Goal: Obtain resource: Download file/media

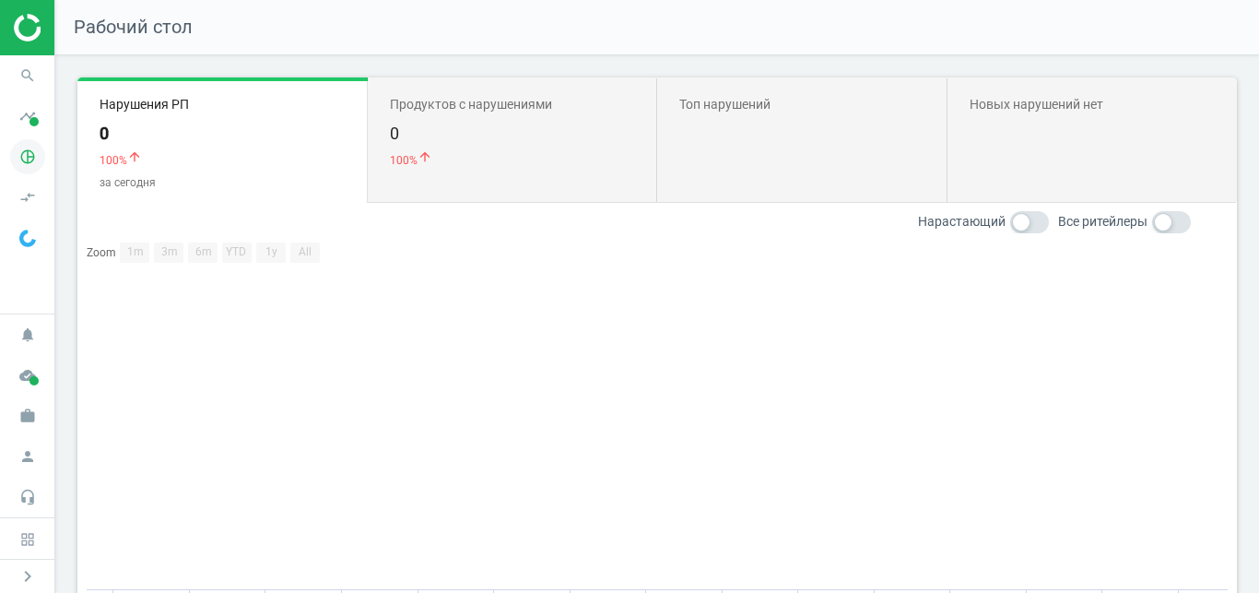
click at [29, 166] on icon "pie_chart_outlined" at bounding box center [27, 156] width 35 height 35
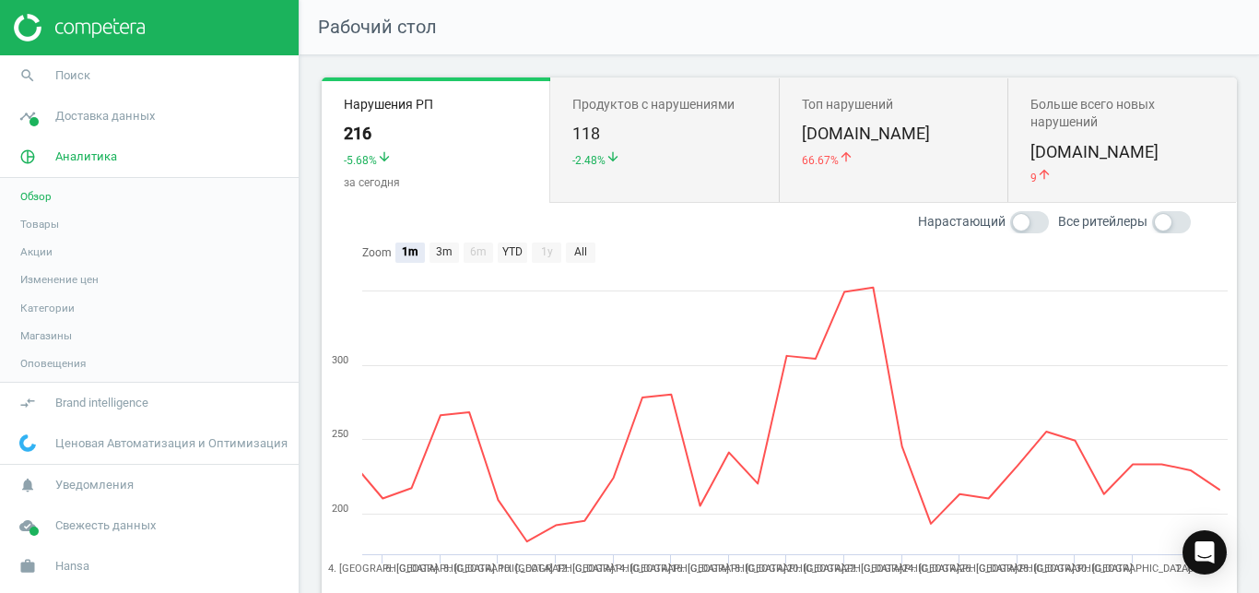
click at [41, 219] on span "Товары" at bounding box center [39, 224] width 39 height 15
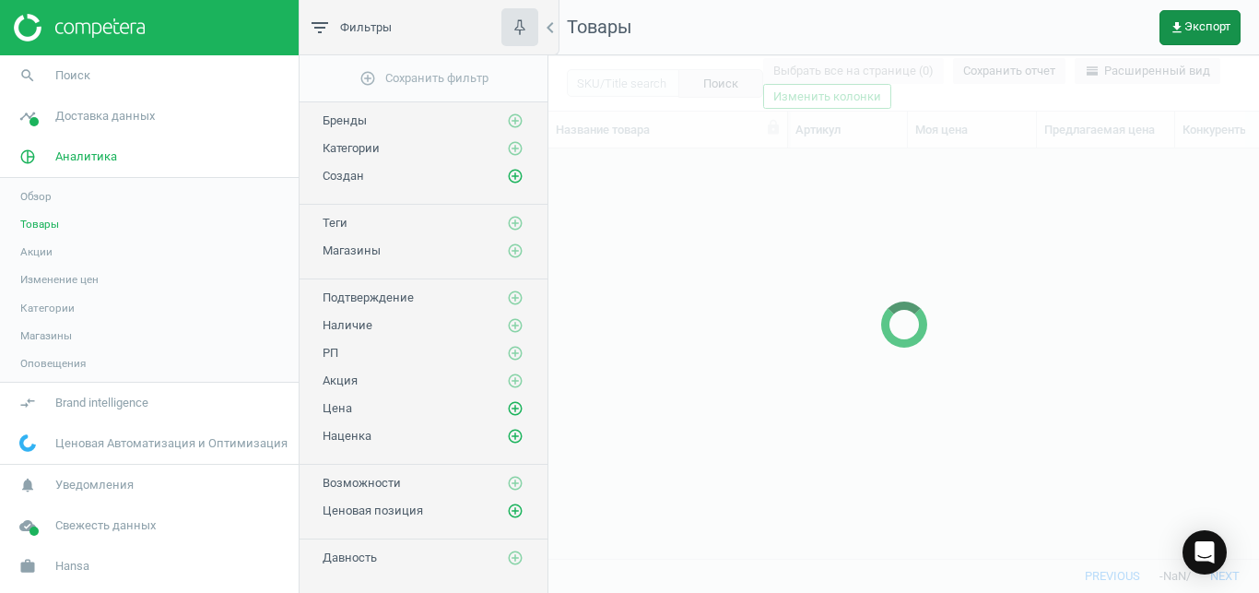
scroll to position [378, 695]
click at [1213, 22] on span "get_app Экспорт" at bounding box center [1200, 27] width 61 height 15
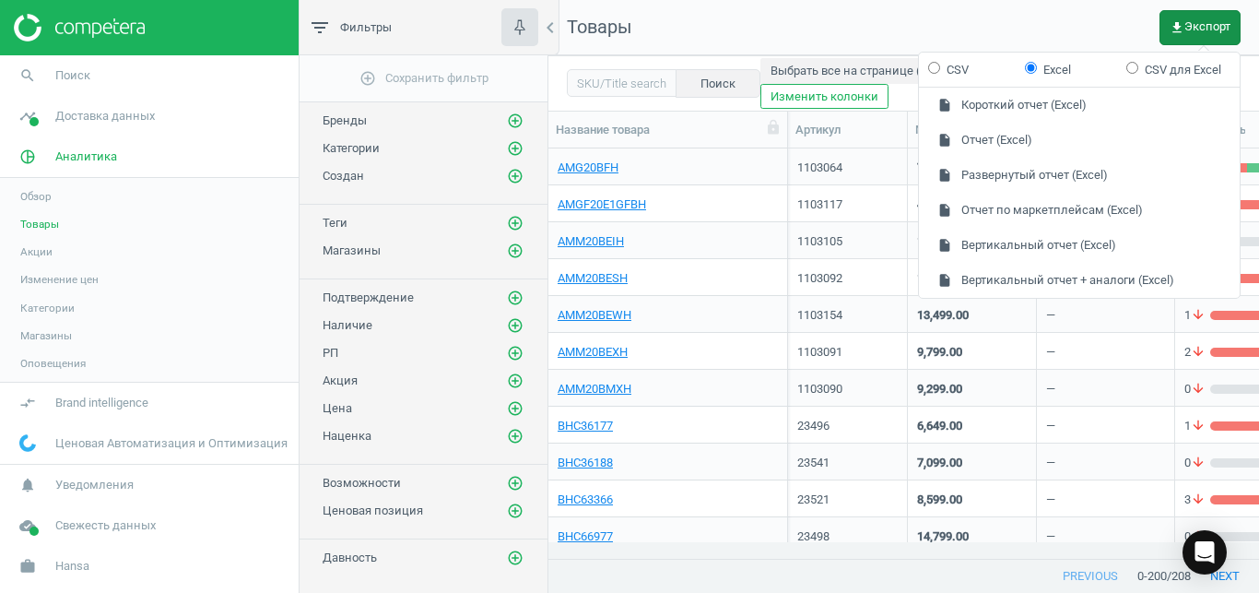
click at [1097, 143] on button "insert_drive_file Отчет (Excel)" at bounding box center [1079, 140] width 321 height 35
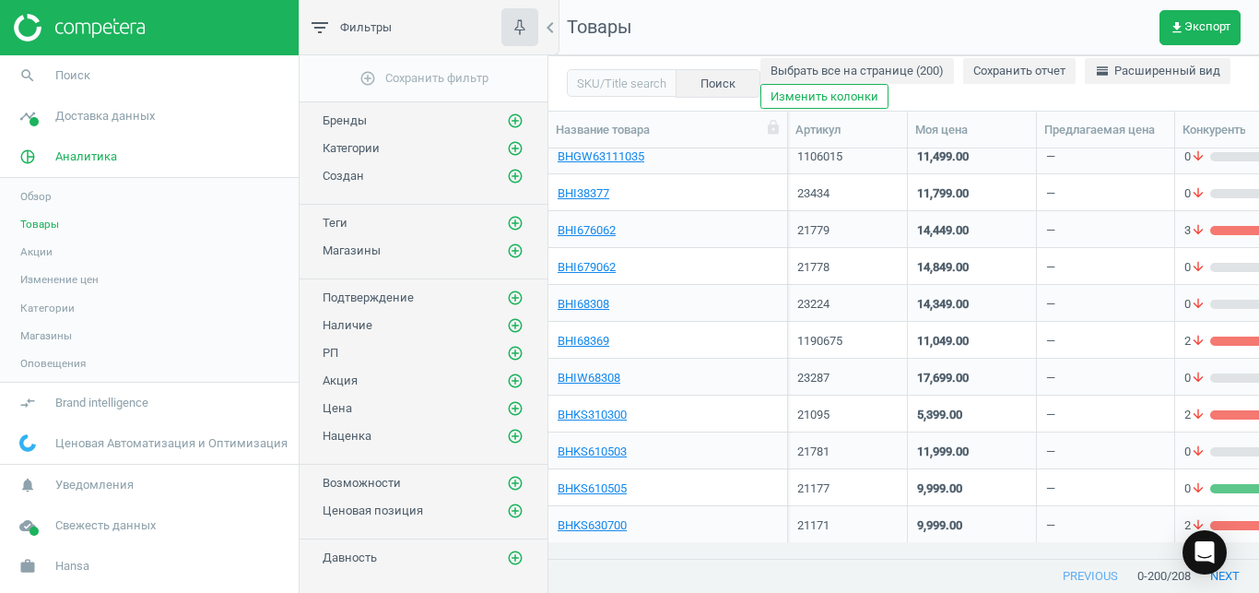
scroll to position [1027, 0]
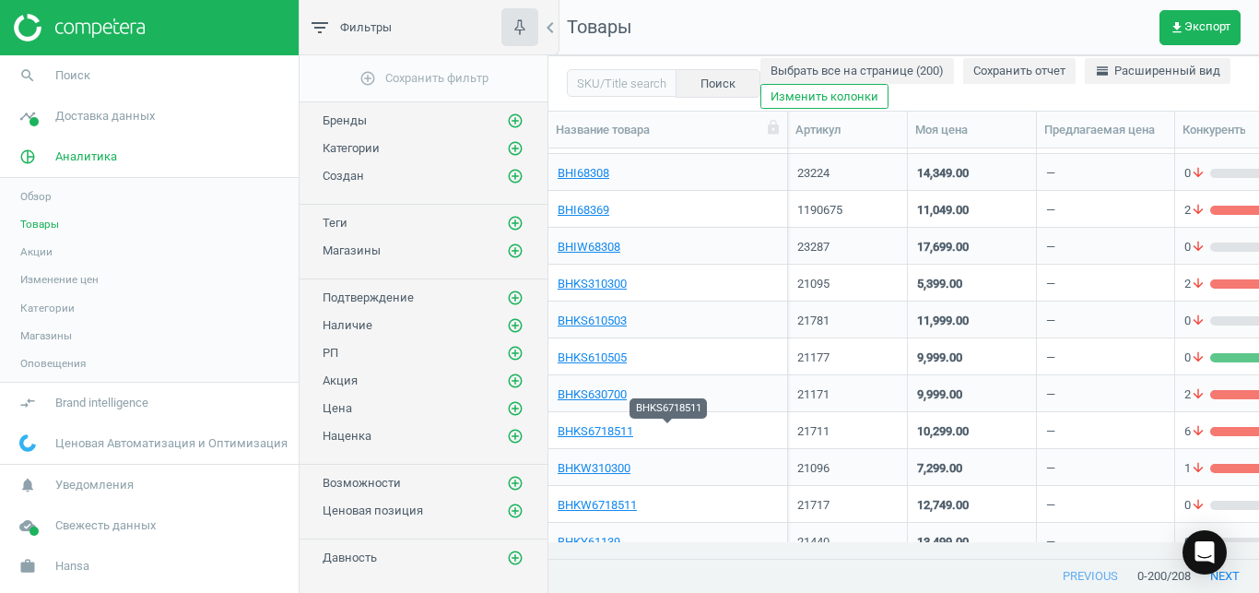
click at [608, 434] on link "BHKS6718511" at bounding box center [596, 431] width 76 height 17
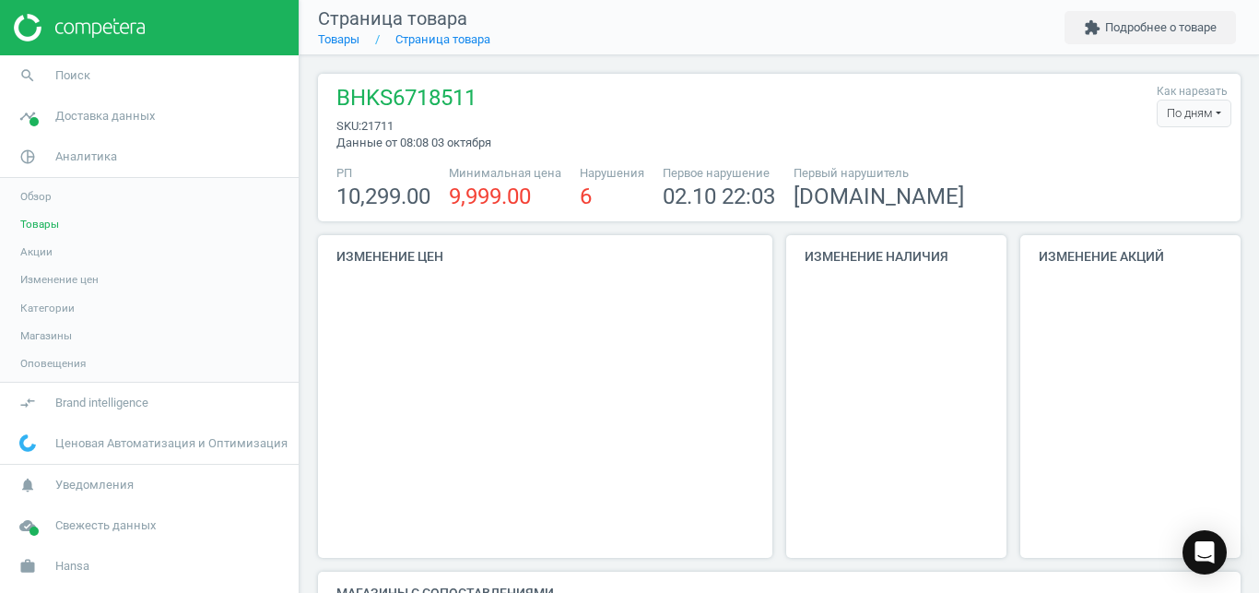
click at [1185, 116] on div "По дням" at bounding box center [1194, 114] width 75 height 28
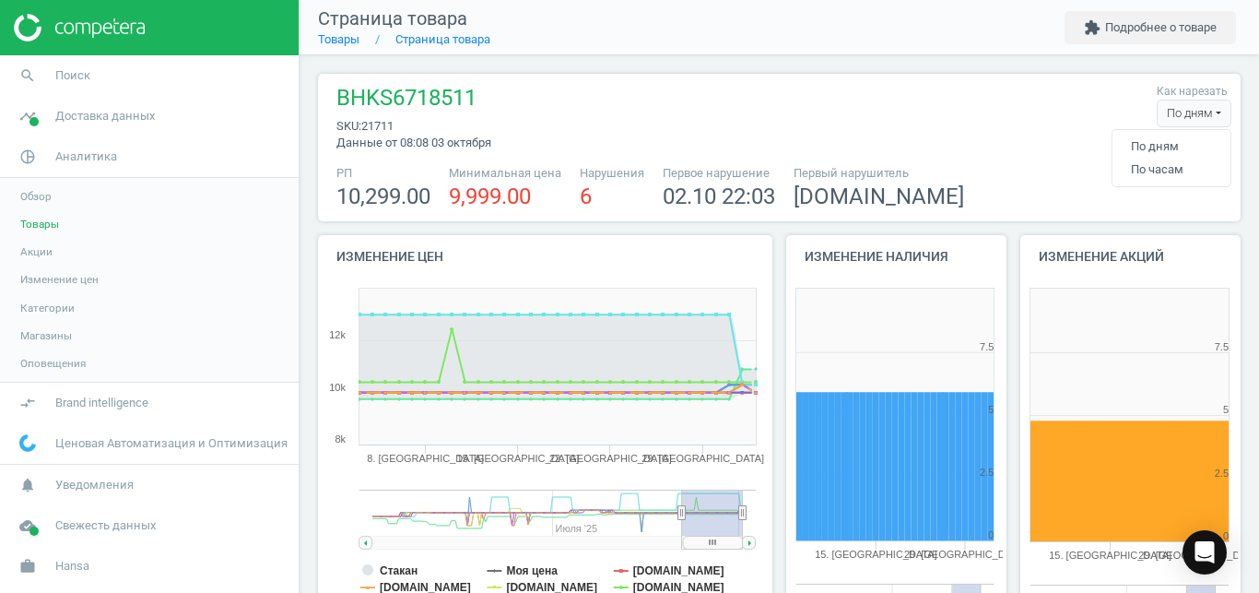
scroll to position [385, 233]
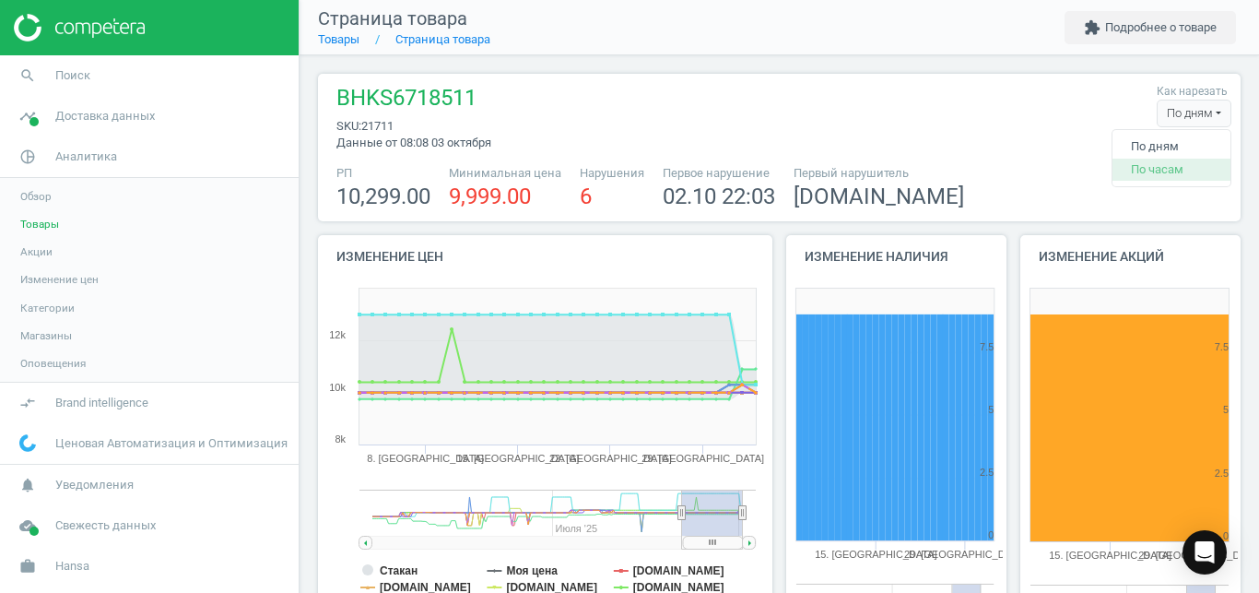
click at [1154, 162] on button "По часам" at bounding box center [1172, 170] width 118 height 22
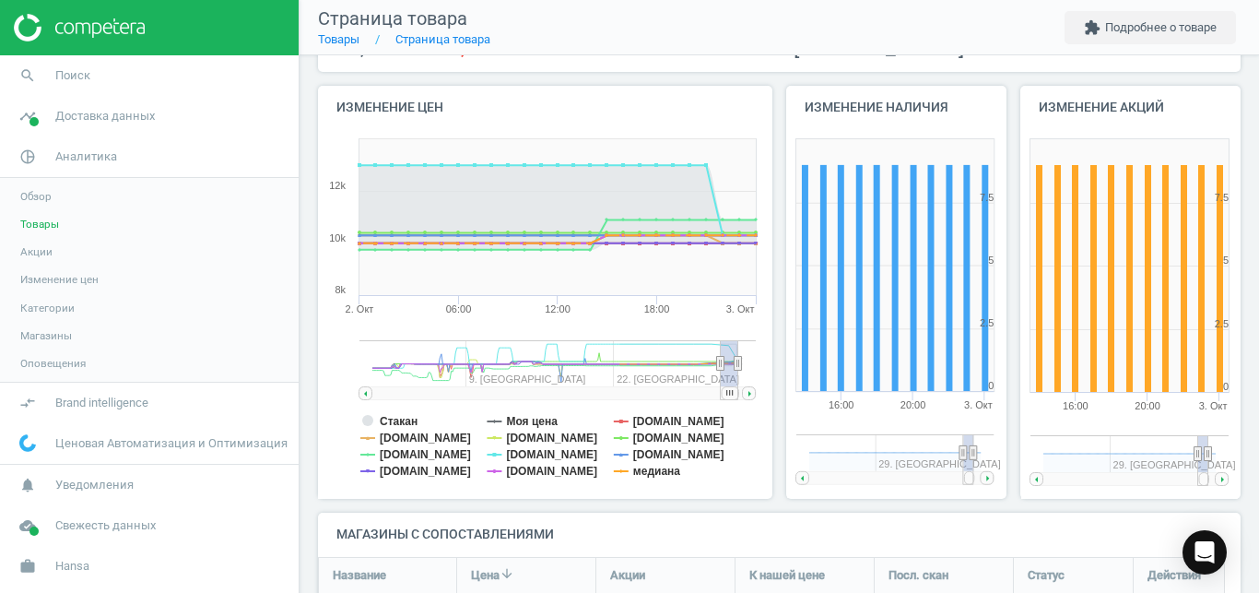
scroll to position [188, 0]
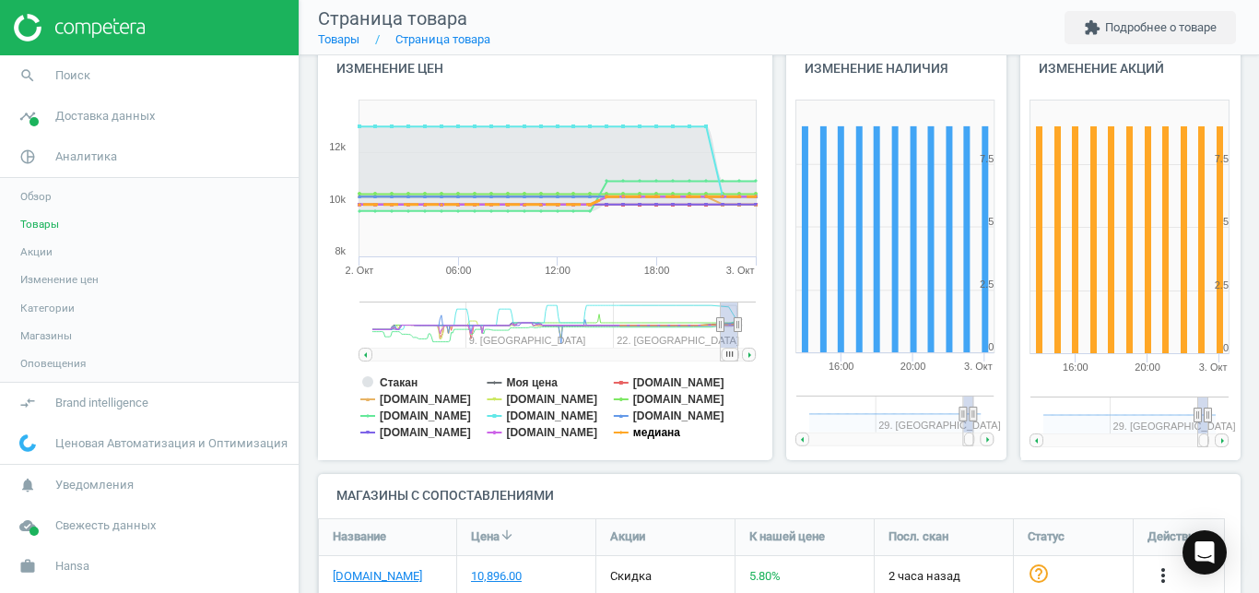
click at [658, 433] on tspan "медиана" at bounding box center [656, 432] width 47 height 13
click at [659, 401] on tspan "[DOMAIN_NAME]" at bounding box center [678, 399] width 91 height 13
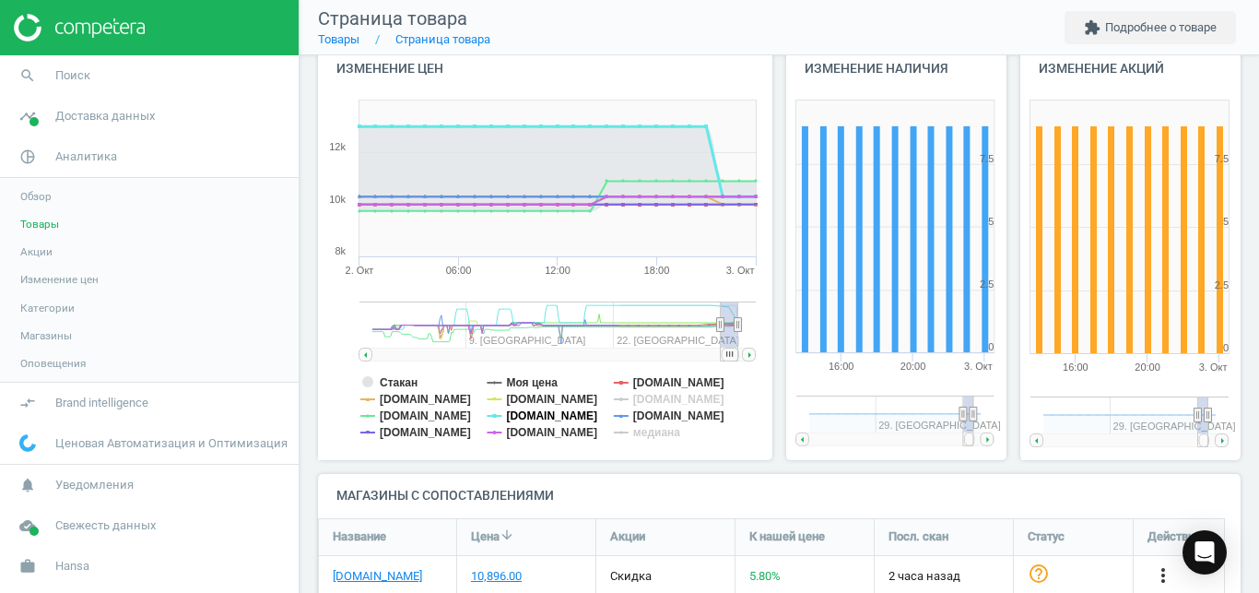
click at [525, 415] on tspan "[DOMAIN_NAME]" at bounding box center [551, 415] width 91 height 13
click at [382, 428] on tspan "[DOMAIN_NAME]" at bounding box center [425, 432] width 91 height 13
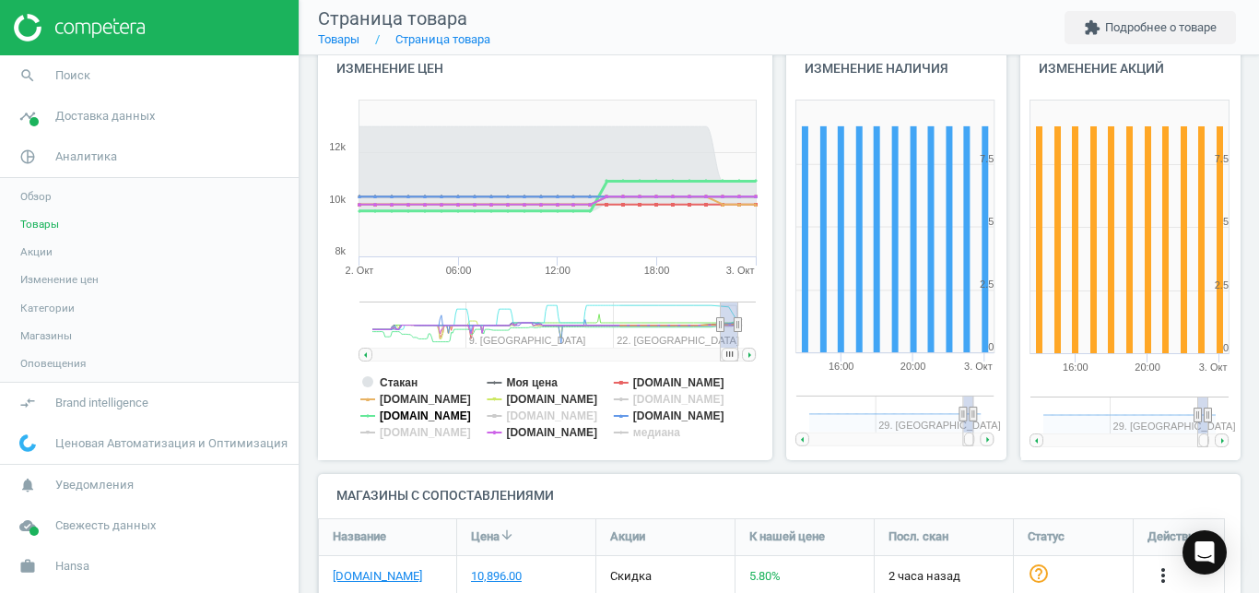
click at [396, 417] on tspan "[DOMAIN_NAME]" at bounding box center [425, 415] width 91 height 13
click at [406, 378] on tspan "Стакан" at bounding box center [399, 382] width 38 height 13
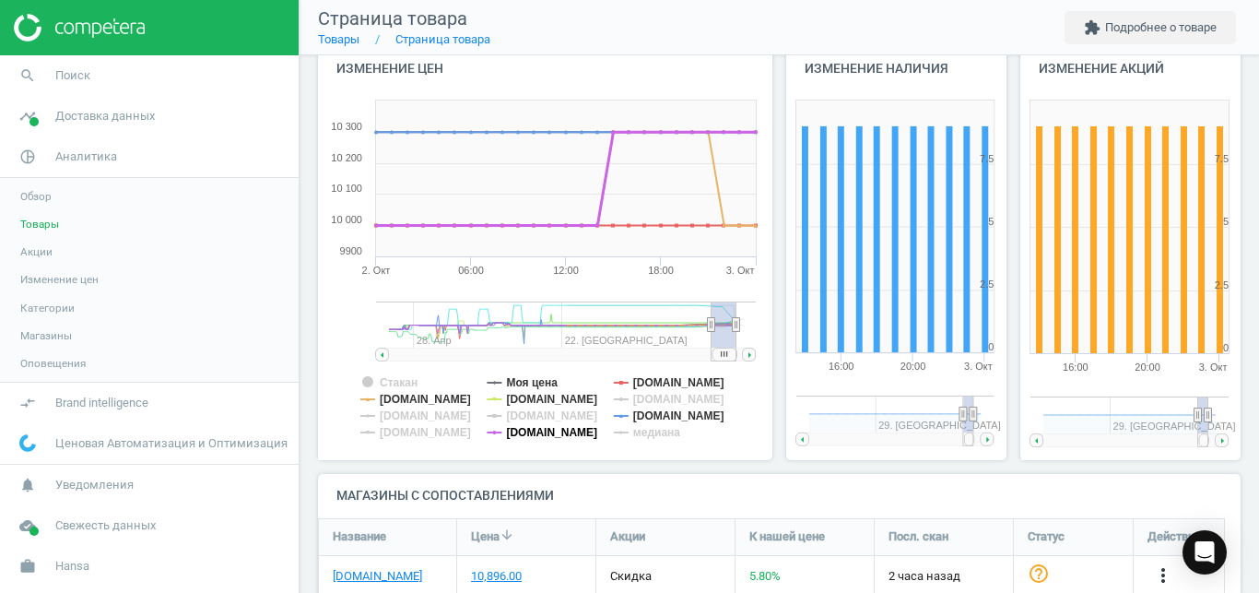
click at [548, 432] on tspan "[DOMAIN_NAME]" at bounding box center [551, 432] width 91 height 13
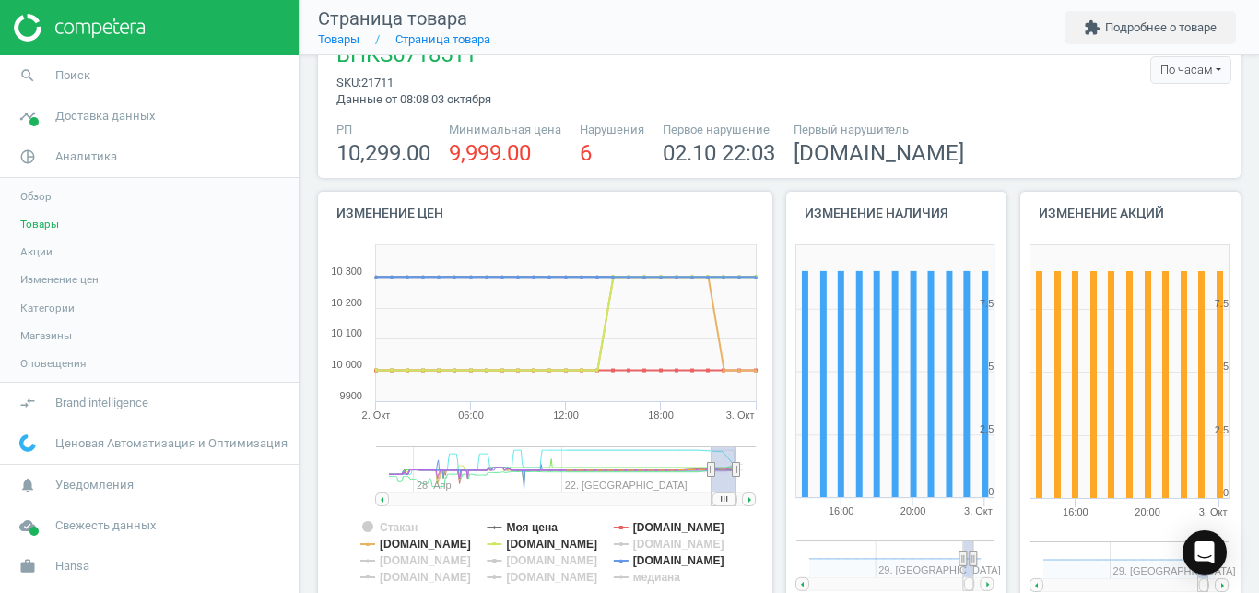
scroll to position [41, 0]
